Goal: Task Accomplishment & Management: Manage account settings

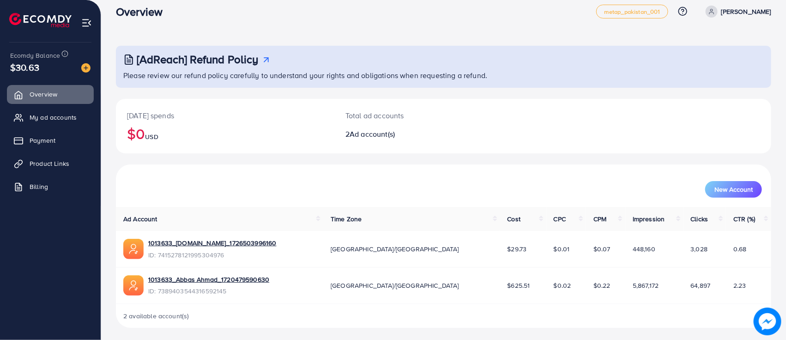
scroll to position [14, 0]
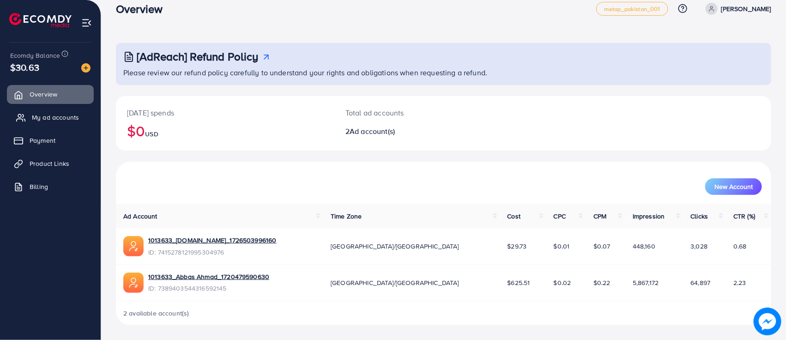
click at [67, 120] on span "My ad accounts" at bounding box center [55, 117] width 47 height 9
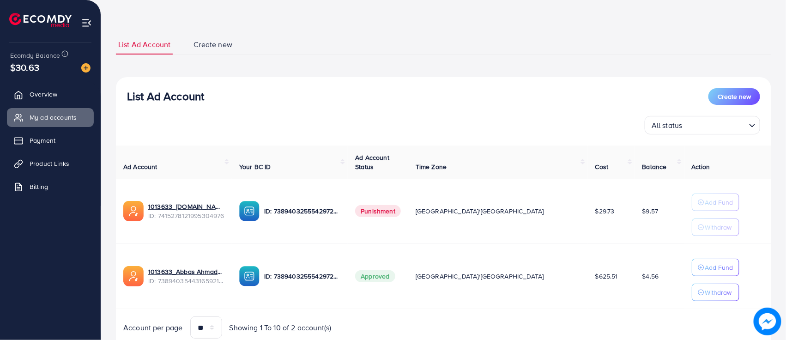
scroll to position [70, 0]
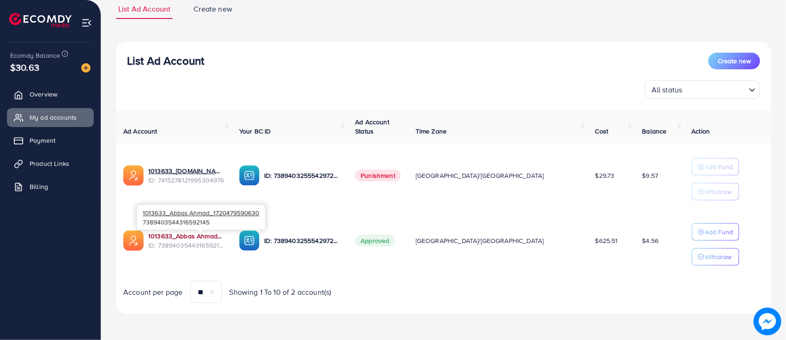
click at [174, 239] on link "1013633_Abbas Ahmad_1720479590630" at bounding box center [186, 235] width 76 height 9
click at [190, 234] on link "1013633_Abbas Ahmad_1720479590630" at bounding box center [186, 235] width 76 height 9
click at [52, 163] on span "Product Links" at bounding box center [52, 163] width 40 height 9
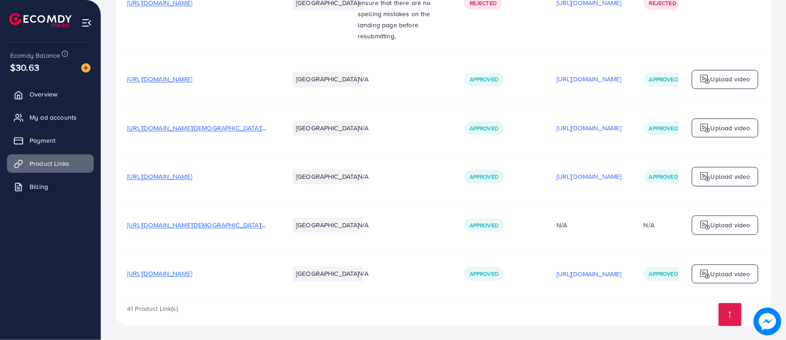
scroll to position [2597, 0]
click at [201, 123] on span "[URL][DOMAIN_NAME][DEMOGRAPHIC_DATA][DEMOGRAPHIC_DATA]" at bounding box center [228, 127] width 202 height 9
